Goal: Transaction & Acquisition: Purchase product/service

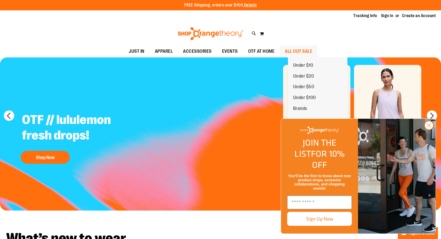
click at [312, 50] on span "ALL OUT SALE" at bounding box center [298, 51] width 27 height 12
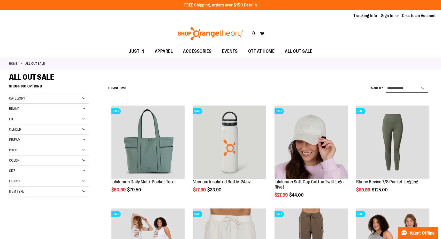
click at [410, 87] on select "**********" at bounding box center [407, 88] width 42 height 8
select select "*********"
click at [386, 84] on select "**********" at bounding box center [407, 88] width 42 height 8
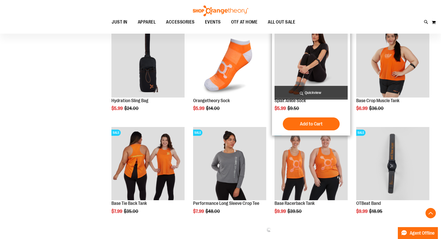
scroll to position [183, 0]
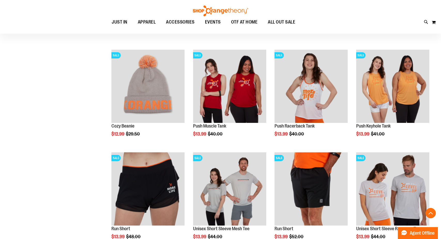
scroll to position [672, 0]
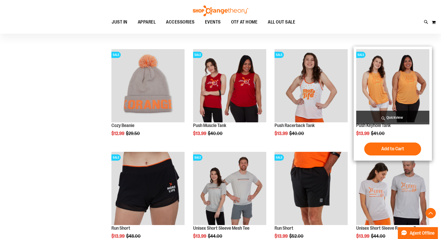
click at [371, 87] on img "product" at bounding box center [392, 85] width 73 height 73
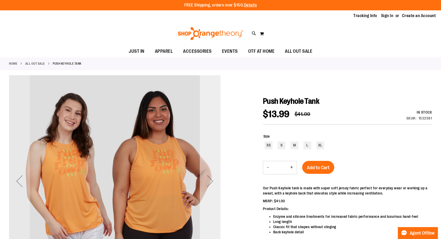
click at [207, 173] on div "Next" at bounding box center [210, 180] width 21 height 21
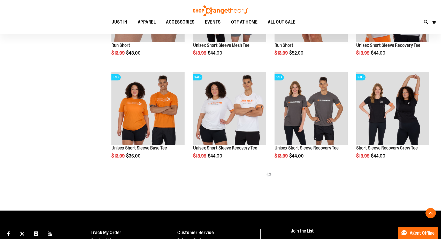
scroll to position [253, 0]
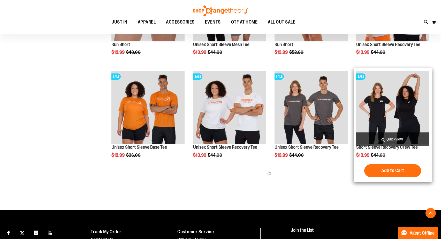
click at [389, 100] on img "product" at bounding box center [392, 107] width 73 height 73
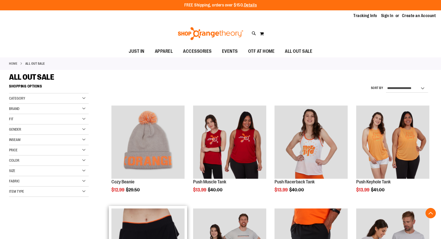
scroll to position [240, 0]
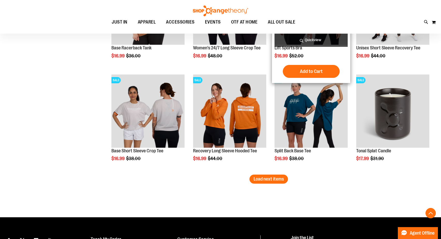
scroll to position [897, 0]
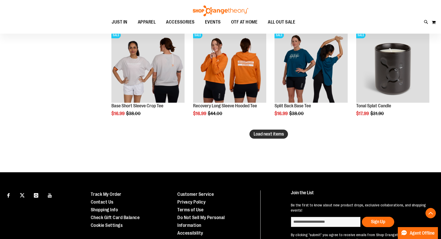
click at [282, 136] on span "Load next items" at bounding box center [268, 133] width 30 height 5
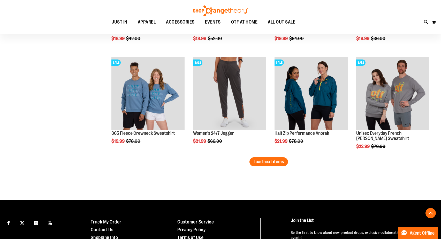
scroll to position [1190, 0]
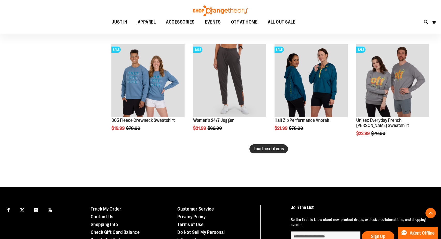
click at [283, 150] on span "Load next items" at bounding box center [268, 148] width 30 height 5
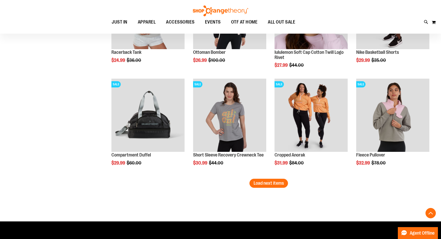
scroll to position [1464, 0]
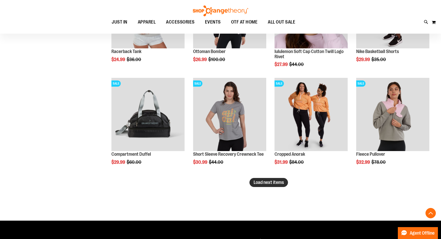
click at [258, 185] on button "Load next items" at bounding box center [268, 182] width 38 height 9
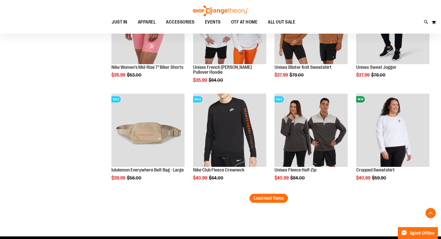
scroll to position [1759, 0]
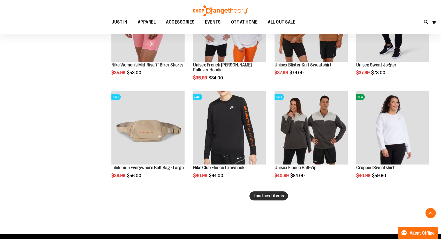
click at [273, 198] on span "Load next items" at bounding box center [268, 195] width 30 height 5
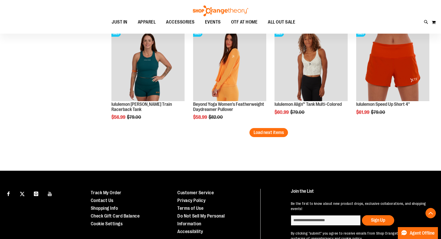
scroll to position [2133, 0]
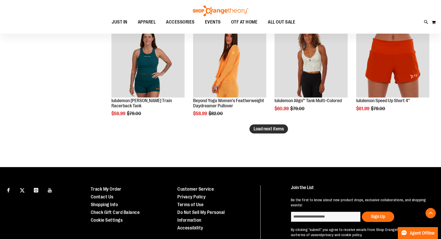
click at [278, 128] on span "Load next items" at bounding box center [268, 128] width 30 height 5
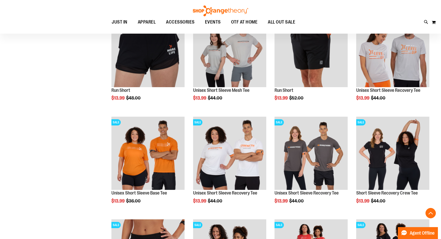
scroll to position [5, 0]
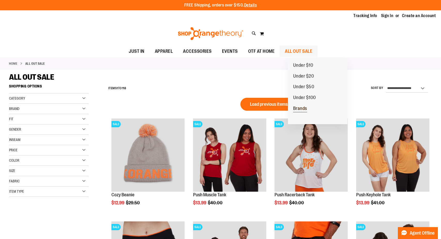
click at [300, 108] on span "Brands" at bounding box center [300, 109] width 14 height 6
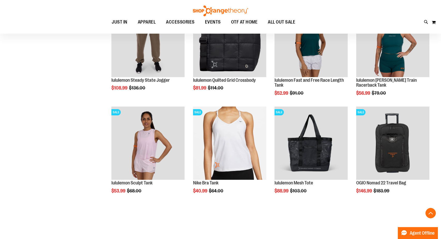
scroll to position [204, 0]
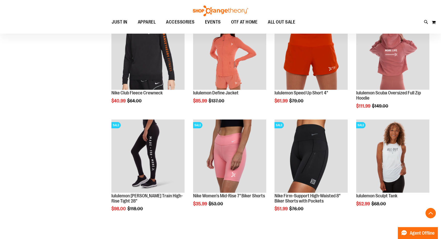
scroll to position [499, 0]
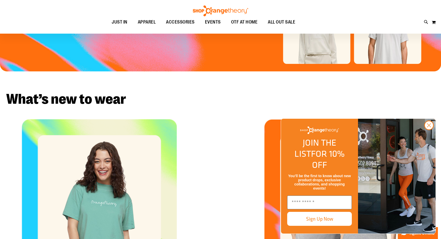
scroll to position [141, 0]
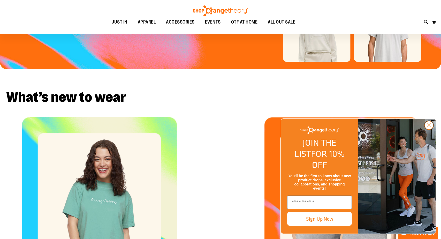
click at [430, 129] on circle "Close dialog" at bounding box center [428, 125] width 9 height 9
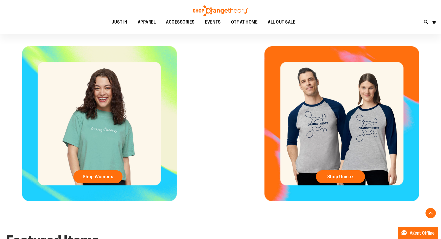
scroll to position [158, 0]
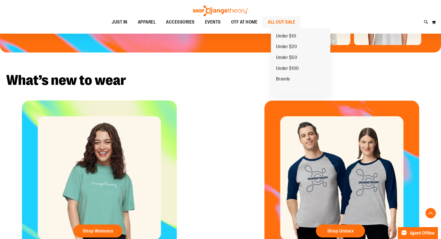
click at [291, 20] on span "ALL OUT SALE" at bounding box center [281, 22] width 27 height 12
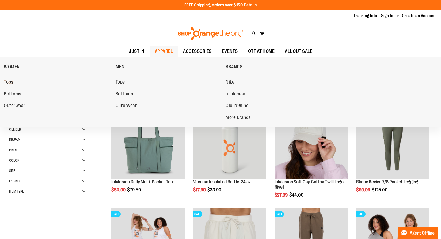
click at [17, 84] on link "Tops" at bounding box center [57, 81] width 106 height 9
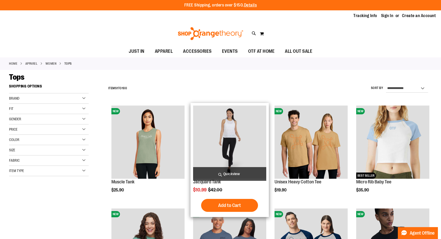
click at [211, 142] on img "product" at bounding box center [229, 141] width 73 height 73
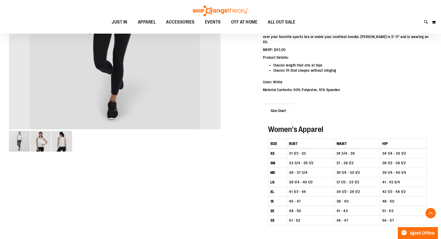
scroll to position [157, 0]
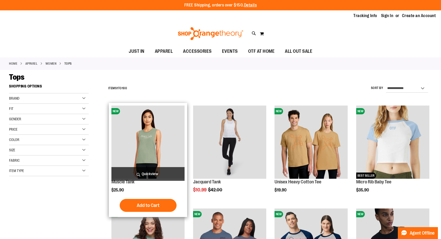
click at [147, 137] on img "product" at bounding box center [147, 141] width 73 height 73
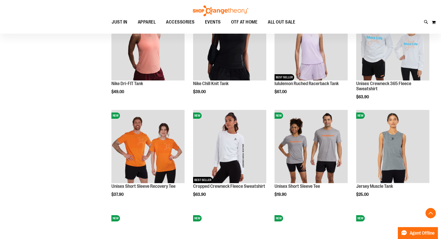
scroll to position [366, 0]
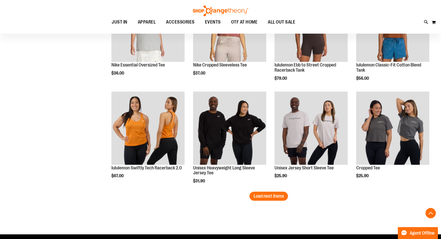
scroll to position [836, 0]
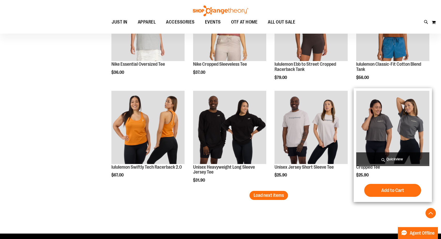
click at [389, 123] on img "product" at bounding box center [392, 127] width 73 height 73
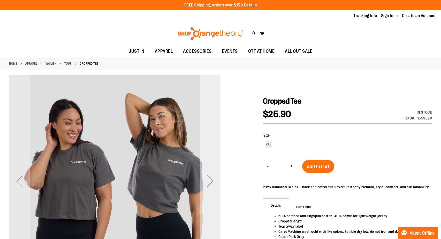
click at [211, 181] on div "Next" at bounding box center [210, 180] width 21 height 21
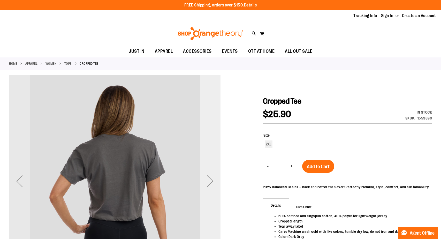
click at [211, 181] on div "Next" at bounding box center [210, 180] width 21 height 21
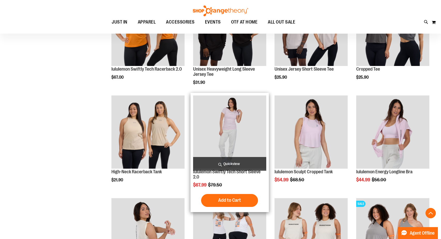
scroll to position [331, 0]
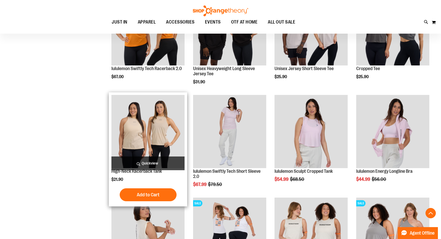
click at [131, 125] on img "product" at bounding box center [147, 131] width 73 height 73
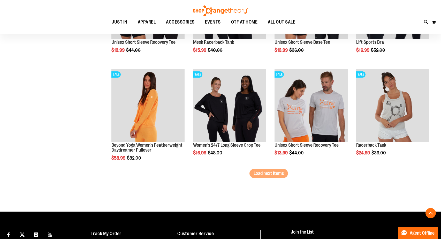
scroll to position [815, 0]
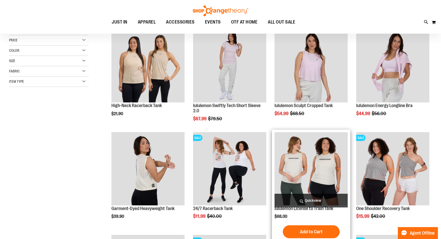
scroll to position [21, 0]
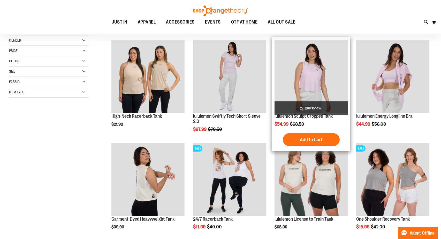
click at [311, 75] on img "product" at bounding box center [310, 76] width 73 height 73
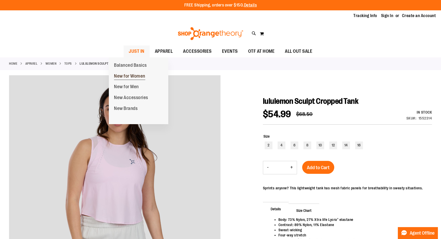
click at [120, 75] on span "New for Women" at bounding box center [129, 76] width 31 height 6
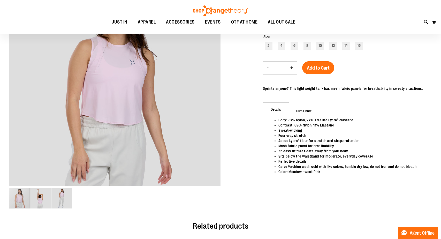
scroll to position [105, 0]
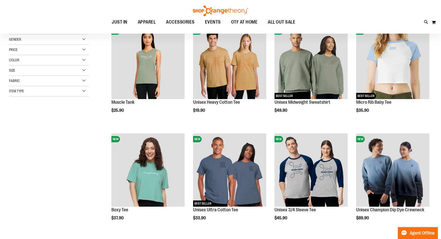
scroll to position [21, 0]
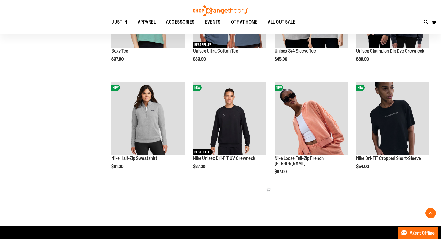
scroll to position [182, 0]
